Goal: Check status

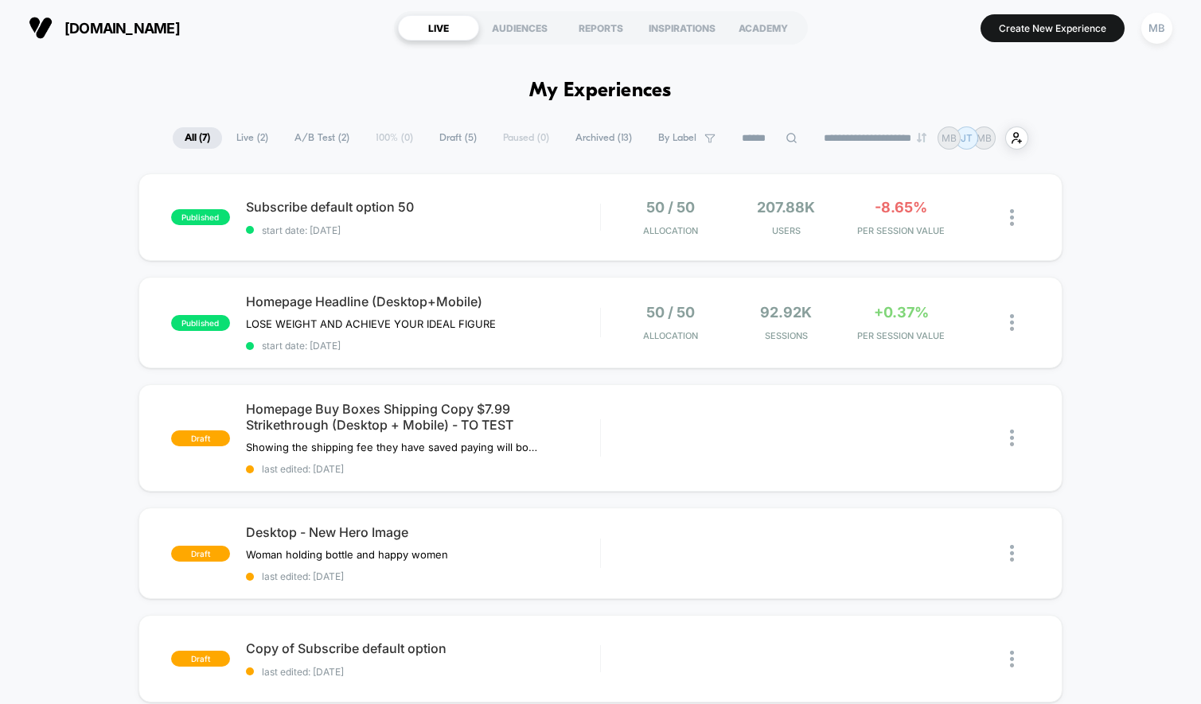
click at [1146, 46] on div "MB" at bounding box center [1156, 28] width 41 height 40
click at [1154, 31] on div "MB" at bounding box center [1156, 28] width 31 height 31
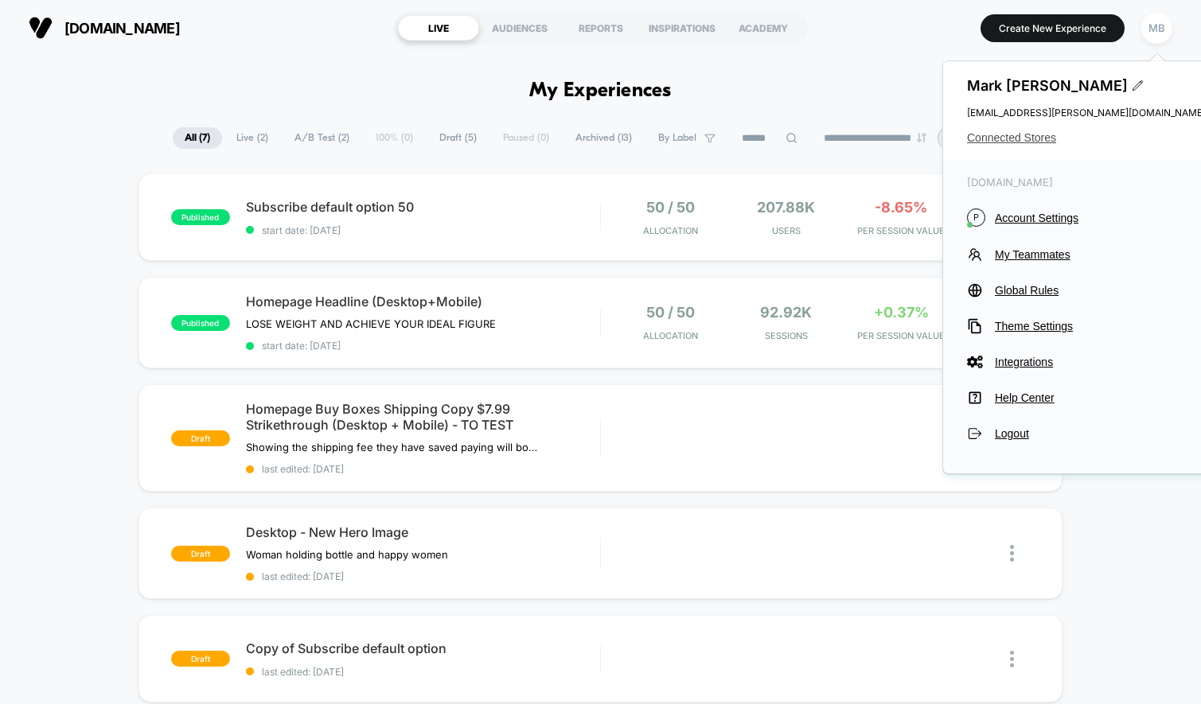
click at [995, 141] on span "Connected Stores" at bounding box center [1086, 137] width 239 height 13
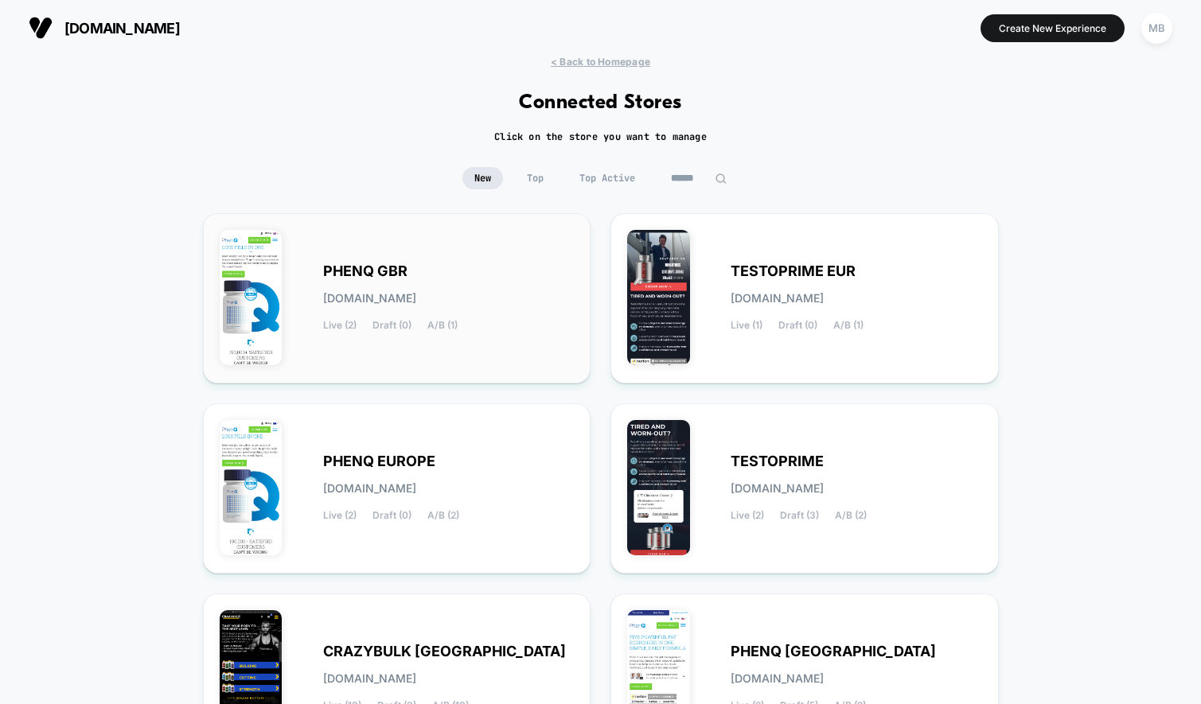
click at [347, 266] on span "PHENQ GBR" at bounding box center [365, 271] width 84 height 11
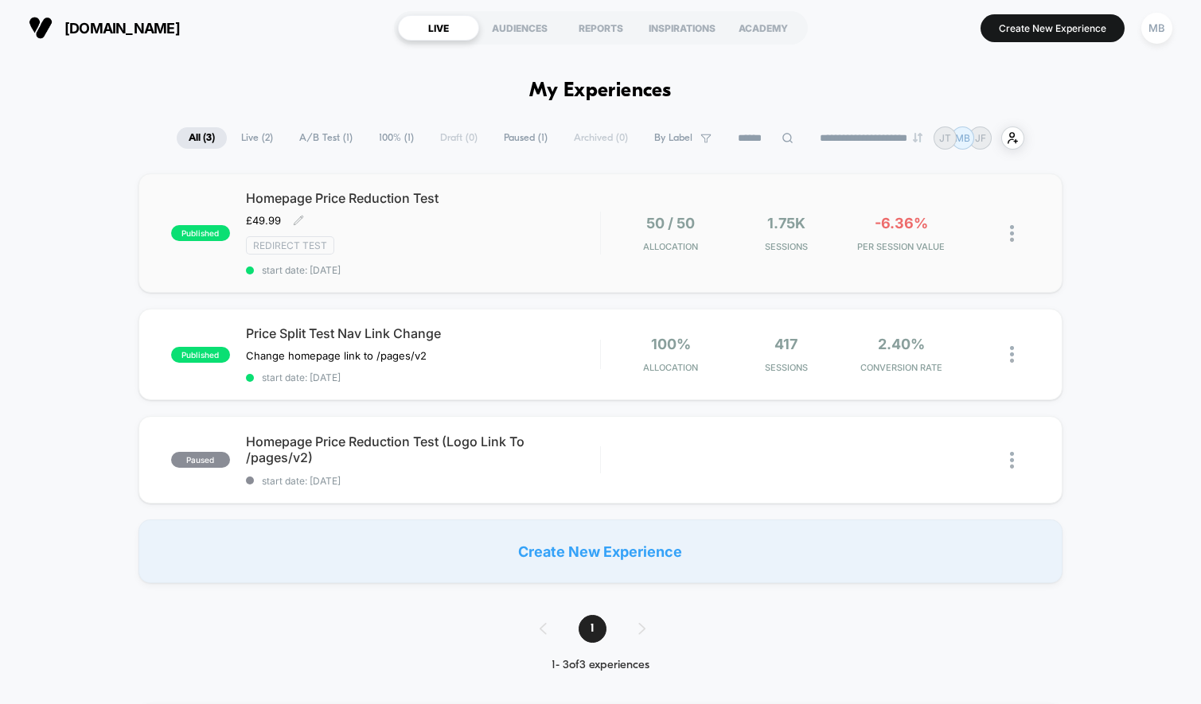
click at [396, 204] on span "Homepage Price Reduction Test" at bounding box center [423, 198] width 354 height 16
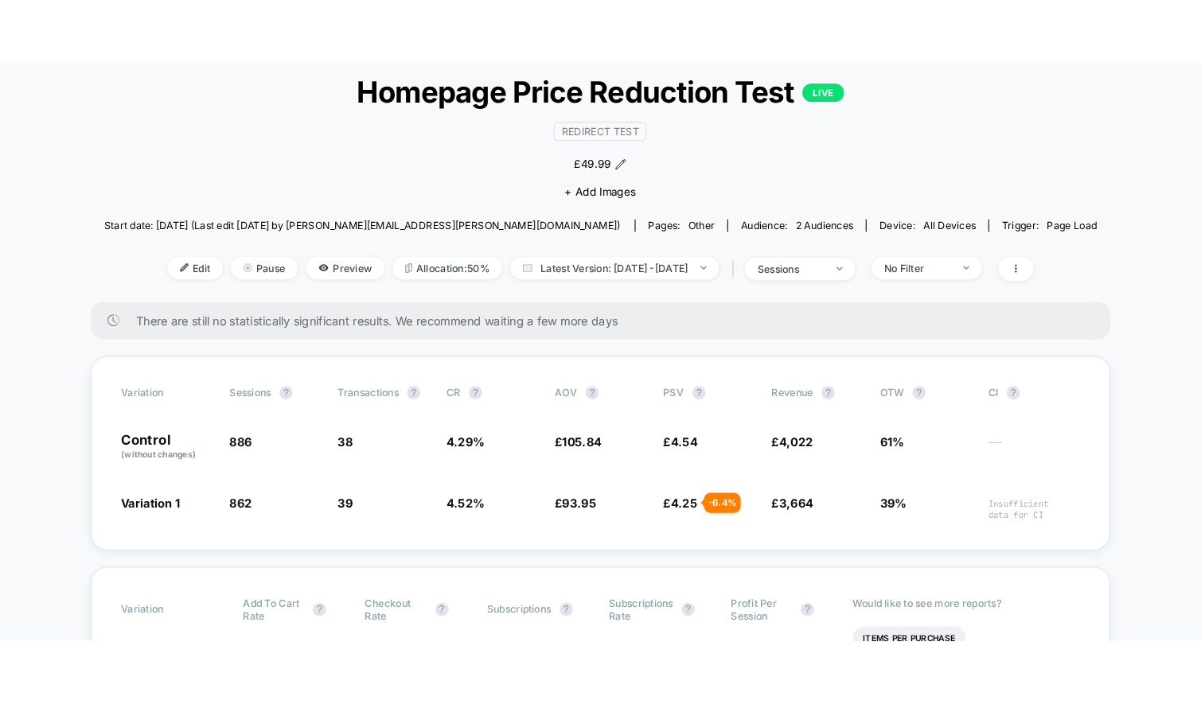
scroll to position [95, 0]
